Goal: Check status: Check status

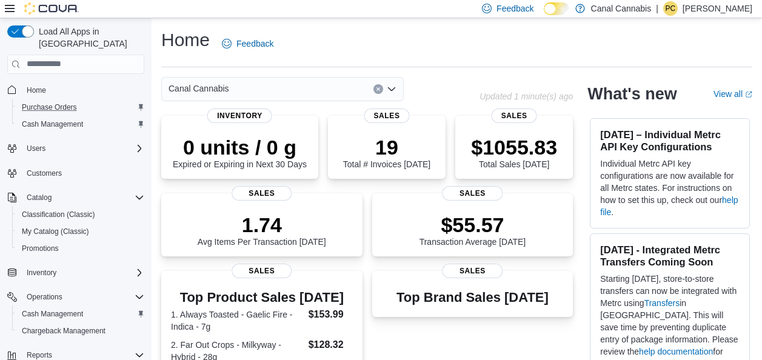
scroll to position [239, 0]
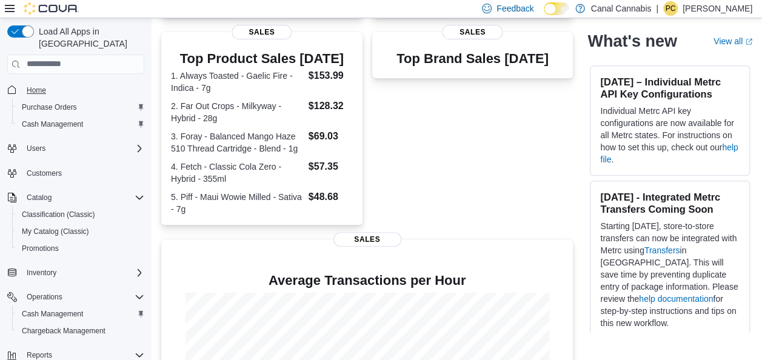
click at [44, 86] on span "Home" at bounding box center [36, 91] width 19 height 10
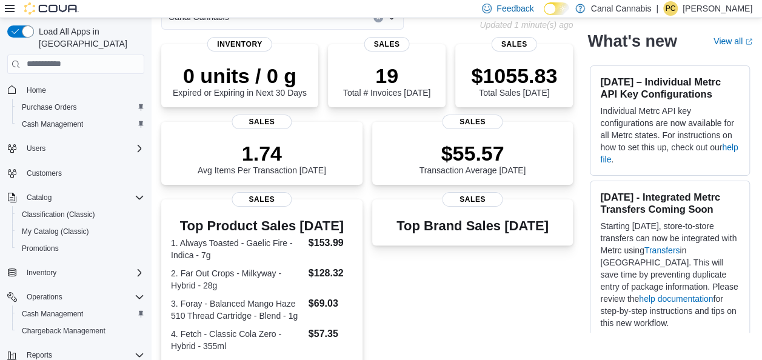
scroll to position [69, 0]
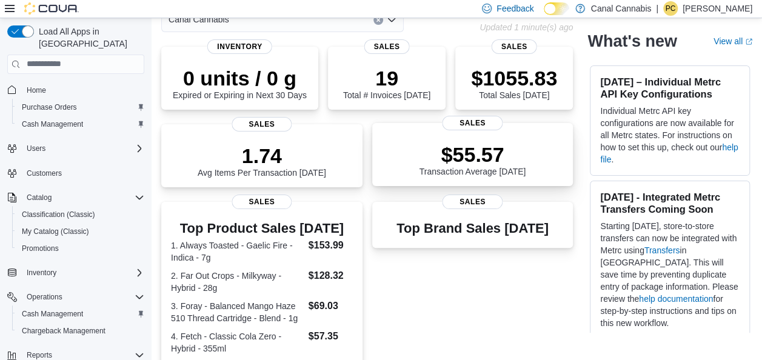
click at [467, 155] on p "$55.57" at bounding box center [473, 155] width 107 height 24
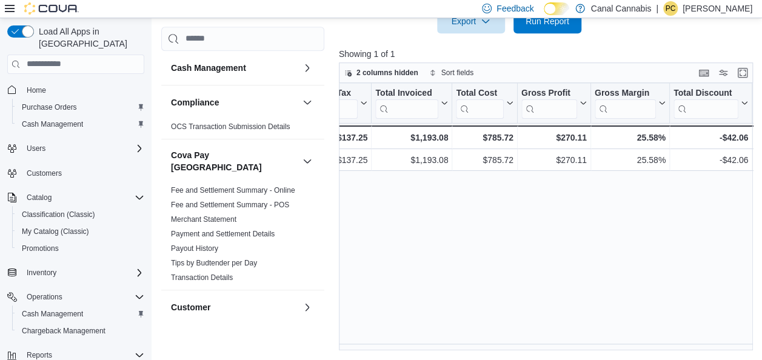
scroll to position [0, 534]
